Goal: Browse casually

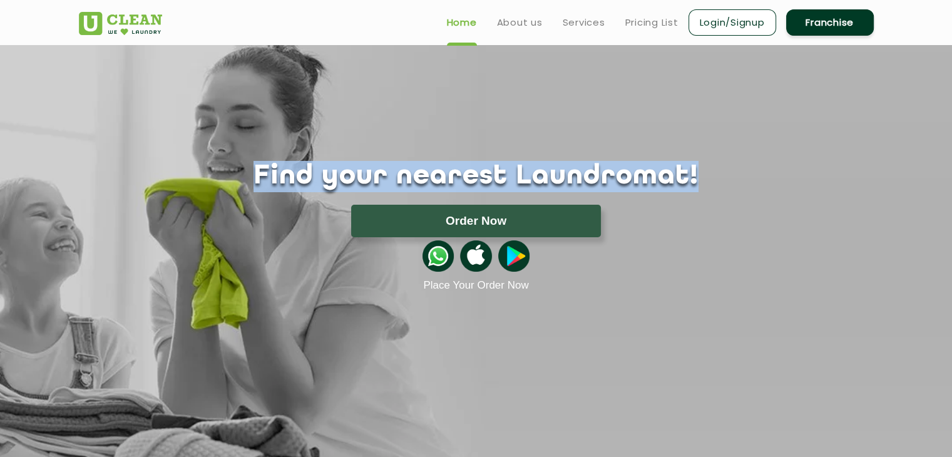
drag, startPoint x: 293, startPoint y: 168, endPoint x: 666, endPoint y: 174, distance: 373.5
click at [666, 174] on h1 "Find your nearest Laundromat!" at bounding box center [475, 176] width 813 height 31
copy h1 "Find your nearest Laundromat!"
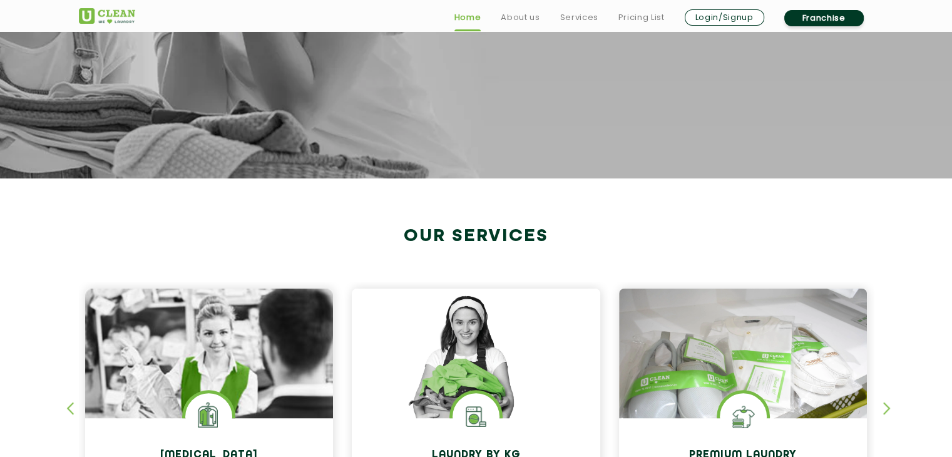
scroll to position [314, 0]
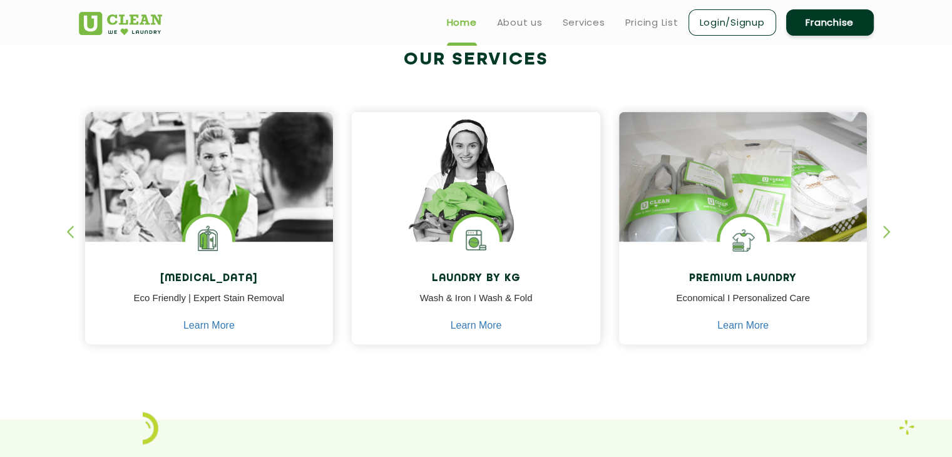
scroll to position [467, 0]
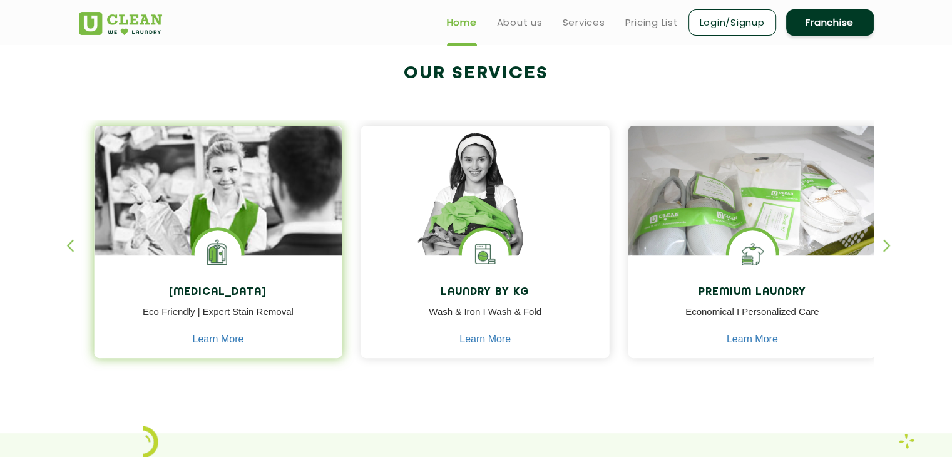
drag, startPoint x: 153, startPoint y: 285, endPoint x: 198, endPoint y: 289, distance: 45.2
click at [198, 289] on div "Dry Cleaning Eco Friendly | Expert Stain Removal Learn More" at bounding box center [218, 308] width 248 height 106
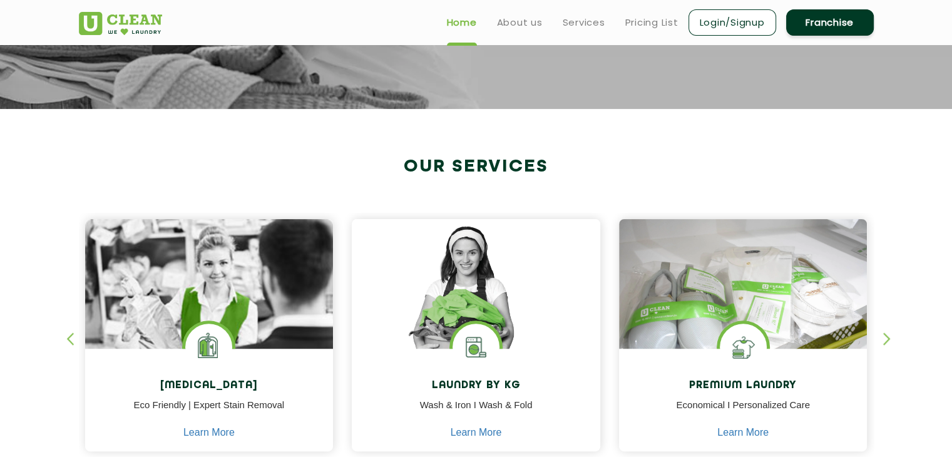
scroll to position [370, 0]
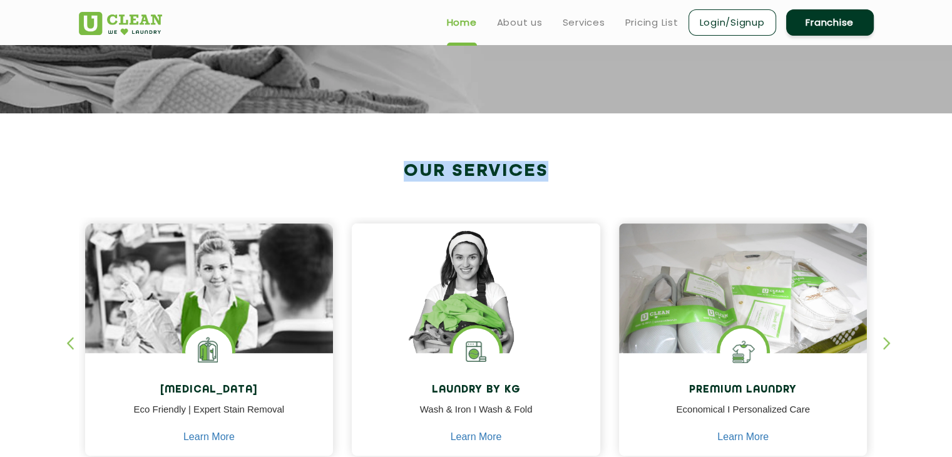
drag, startPoint x: 402, startPoint y: 170, endPoint x: 563, endPoint y: 170, distance: 160.8
click at [563, 170] on h2 "Our Services" at bounding box center [476, 171] width 795 height 21
copy h2 "Our Services"
